Goal: Transaction & Acquisition: Purchase product/service

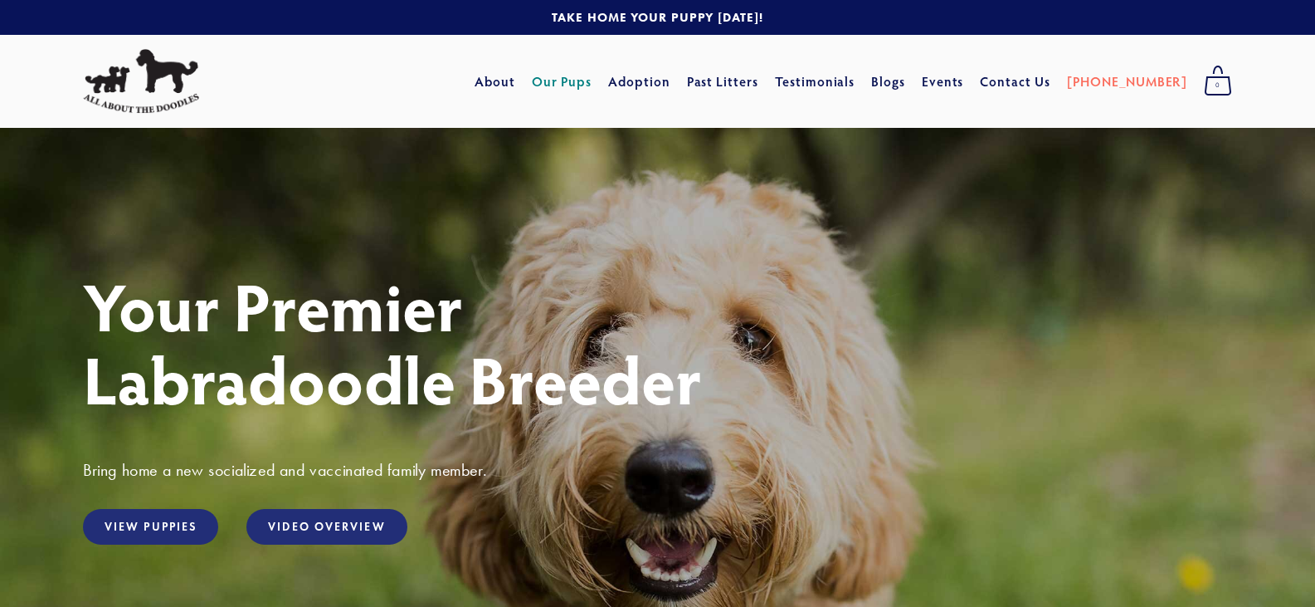
click at [593, 87] on link "Our Pups" at bounding box center [562, 81] width 61 height 30
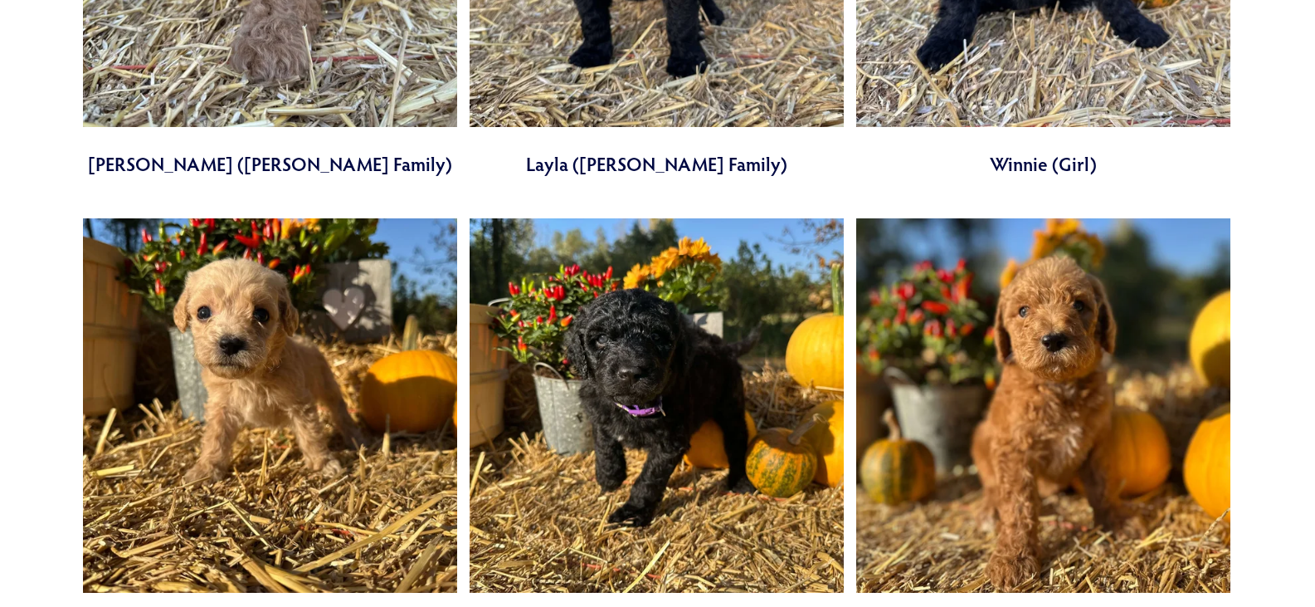
scroll to position [4232, 0]
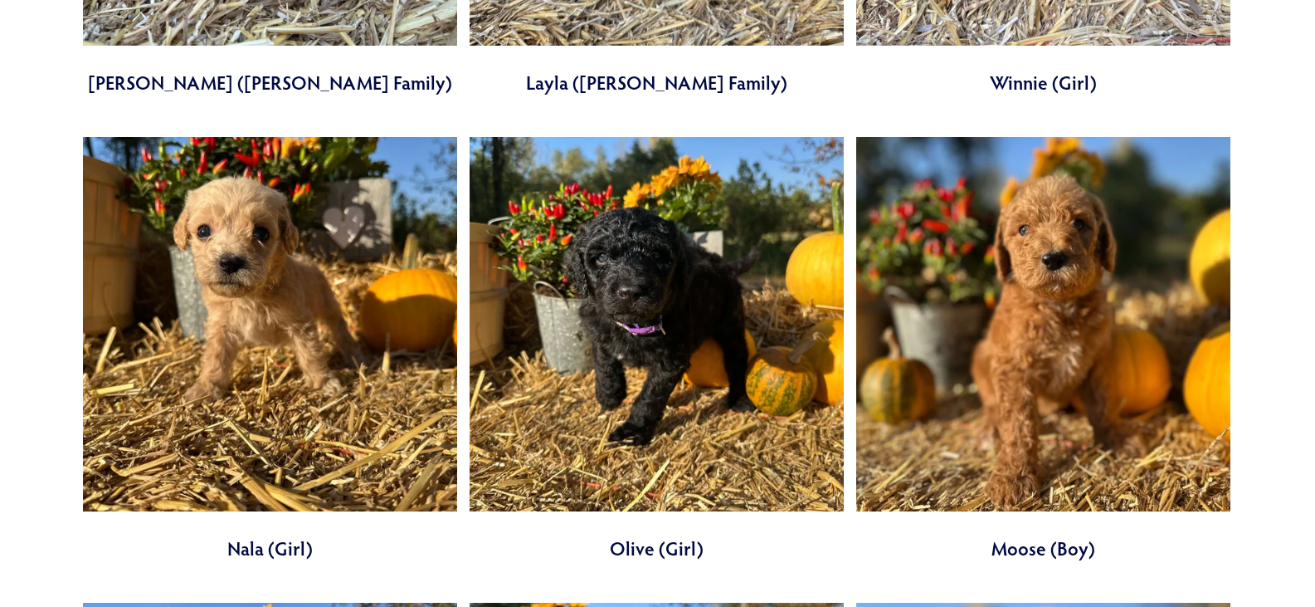
click at [970, 218] on link at bounding box center [1043, 349] width 374 height 424
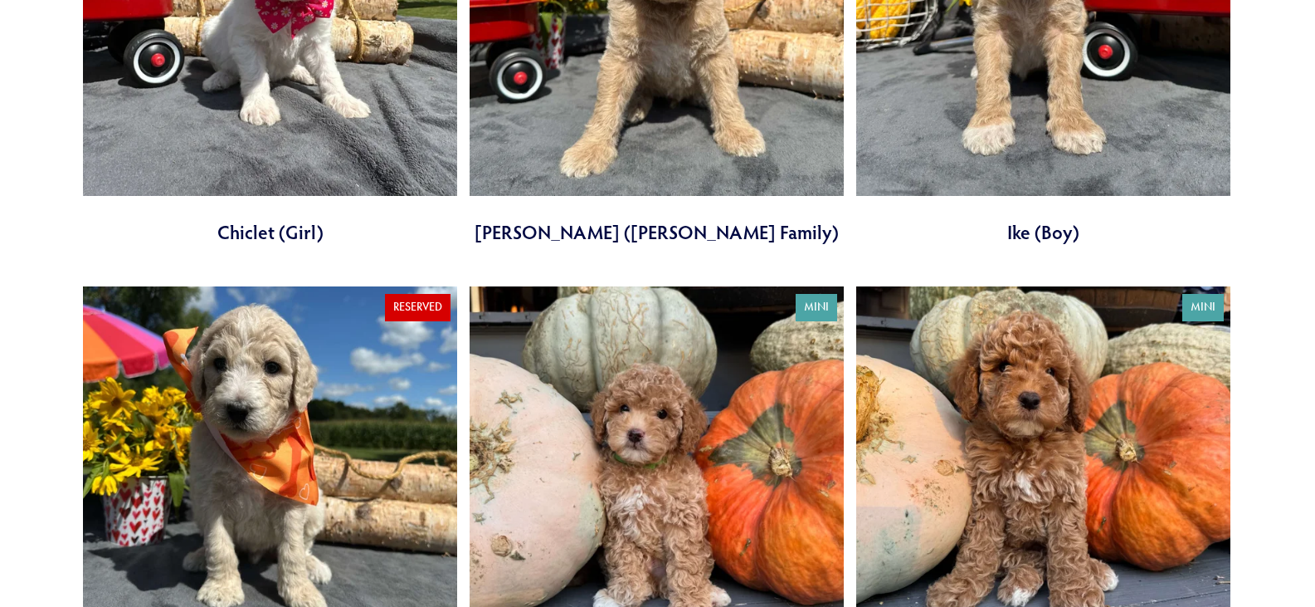
scroll to position [0, 0]
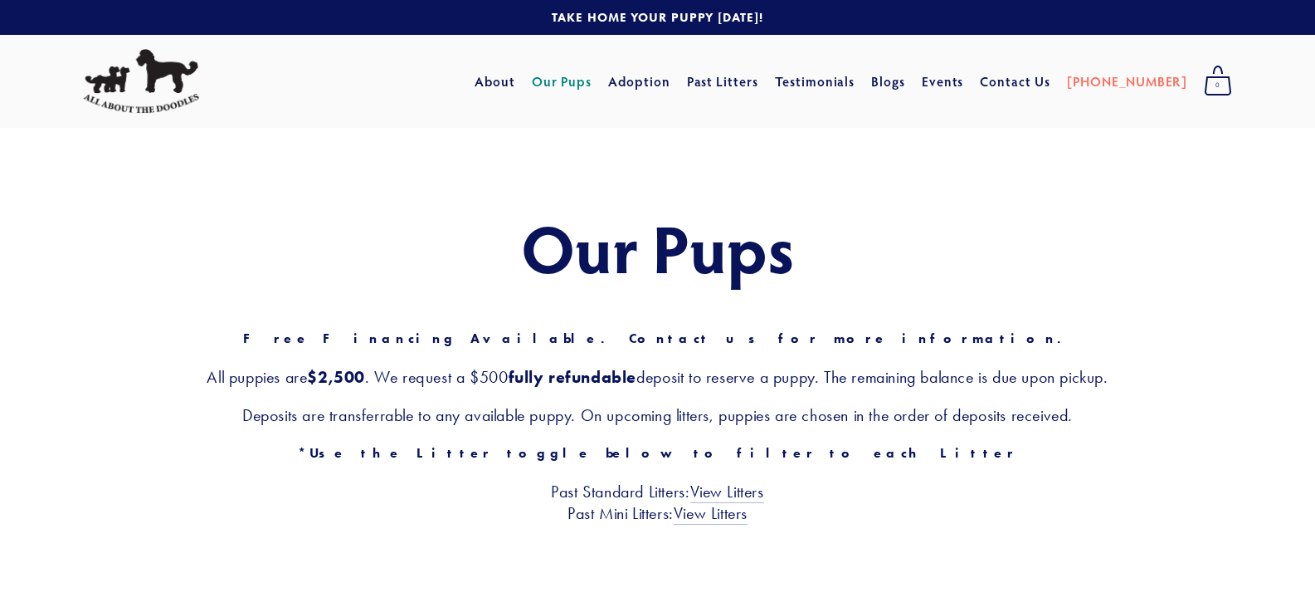
drag, startPoint x: 500, startPoint y: 373, endPoint x: 624, endPoint y: 41, distance: 355.0
click at [593, 87] on link "Our Pups" at bounding box center [562, 81] width 61 height 30
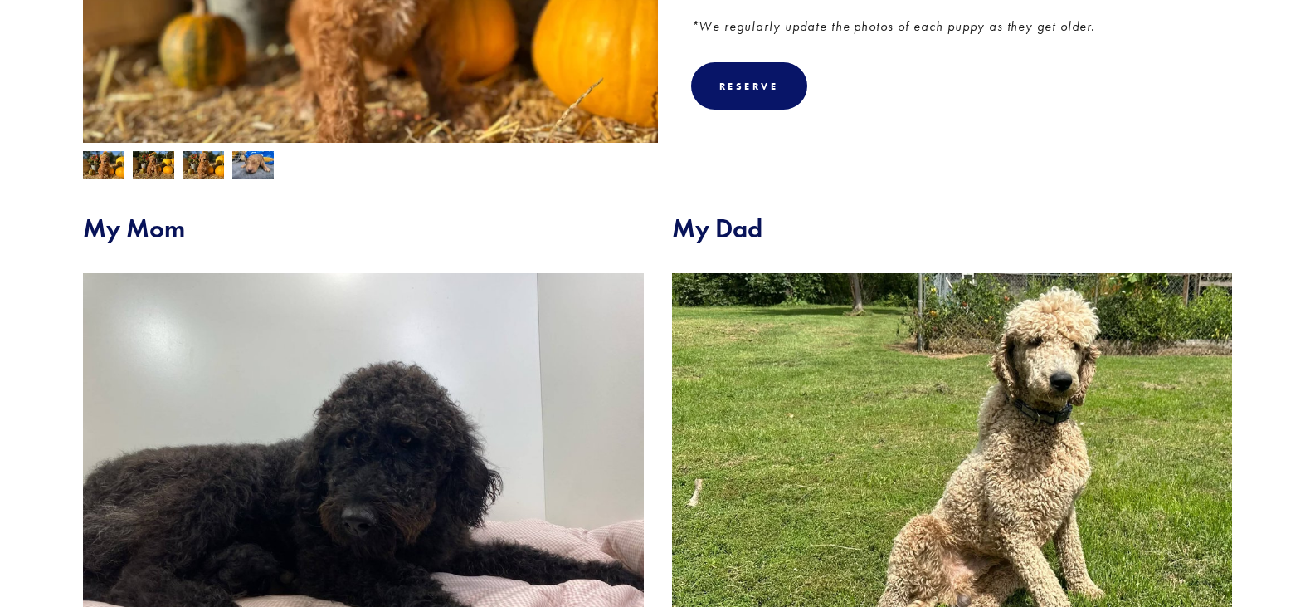
scroll to position [332, 0]
